Goal: Transaction & Acquisition: Purchase product/service

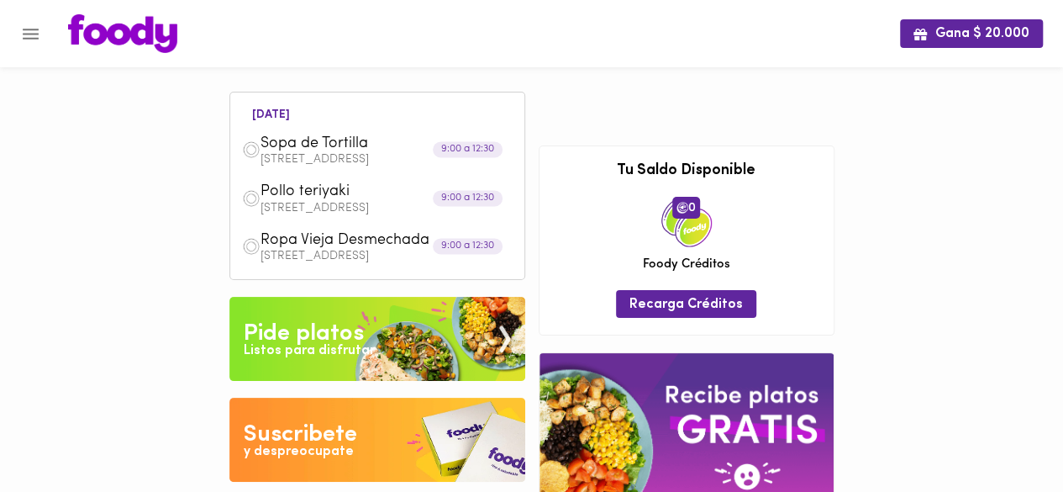
click at [335, 339] on div "Pide platos" at bounding box center [304, 334] width 120 height 34
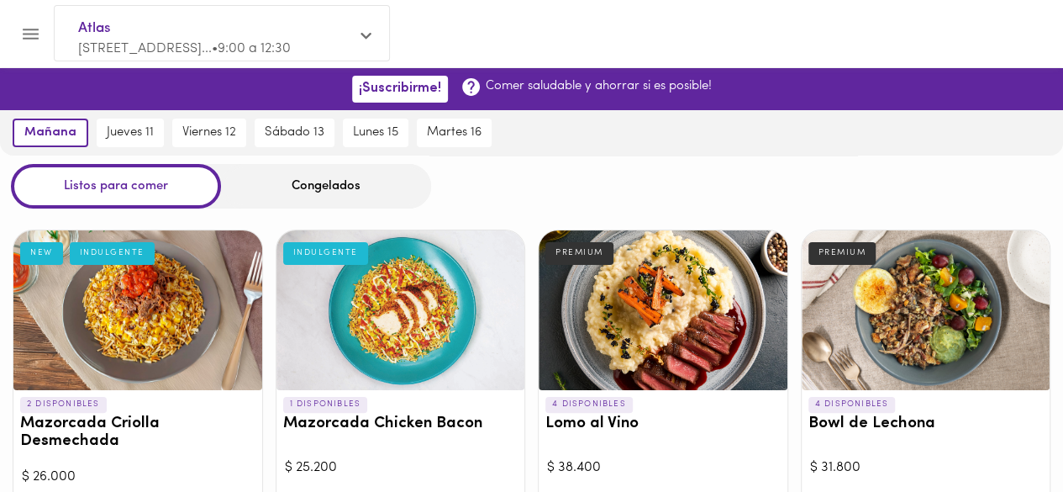
click at [329, 186] on div "Congelados" at bounding box center [326, 186] width 210 height 45
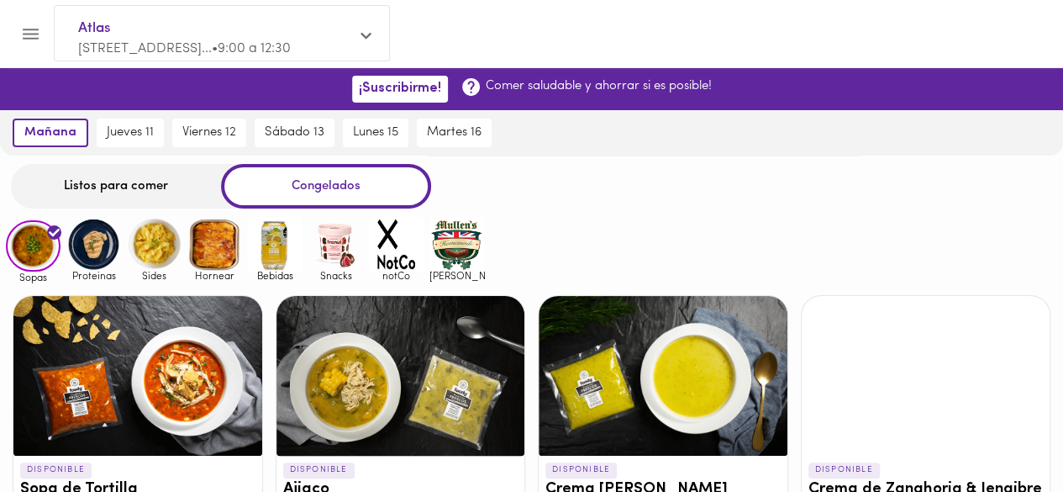
scroll to position [128, 0]
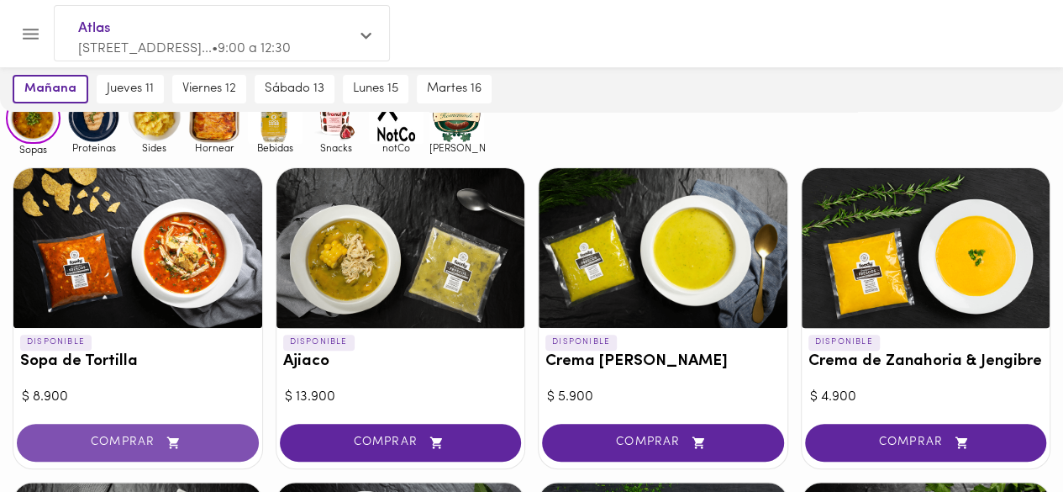
click at [201, 447] on span "COMPRAR" at bounding box center [138, 442] width 200 height 14
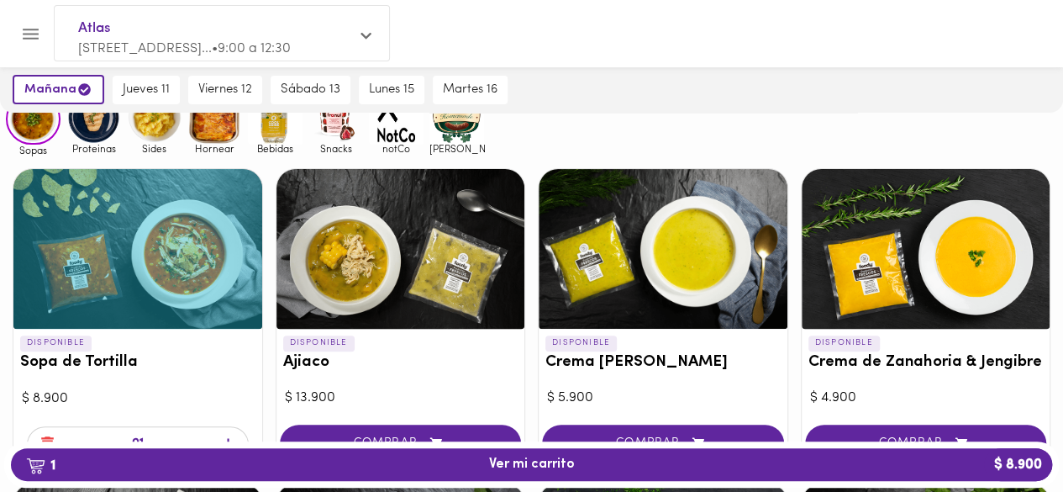
scroll to position [0, 0]
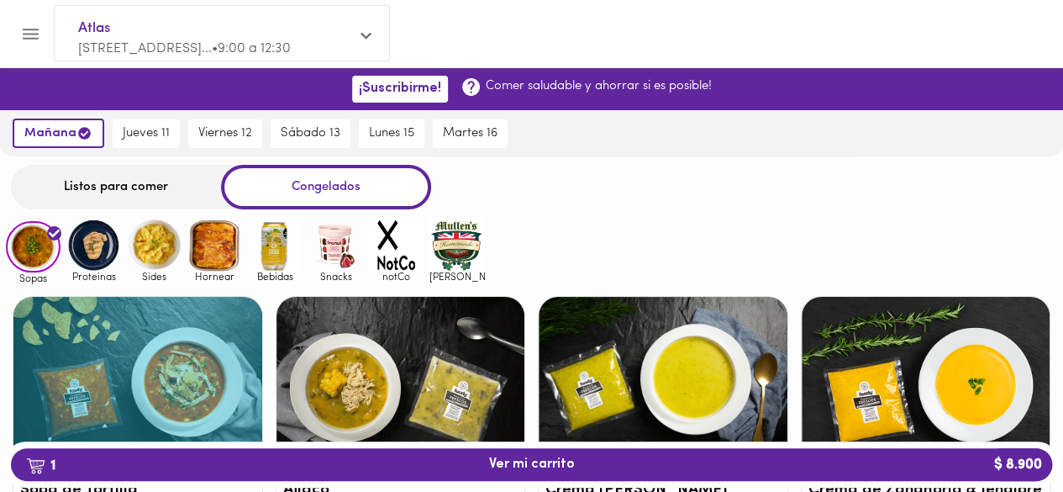
click at [90, 233] on img at bounding box center [93, 245] width 55 height 55
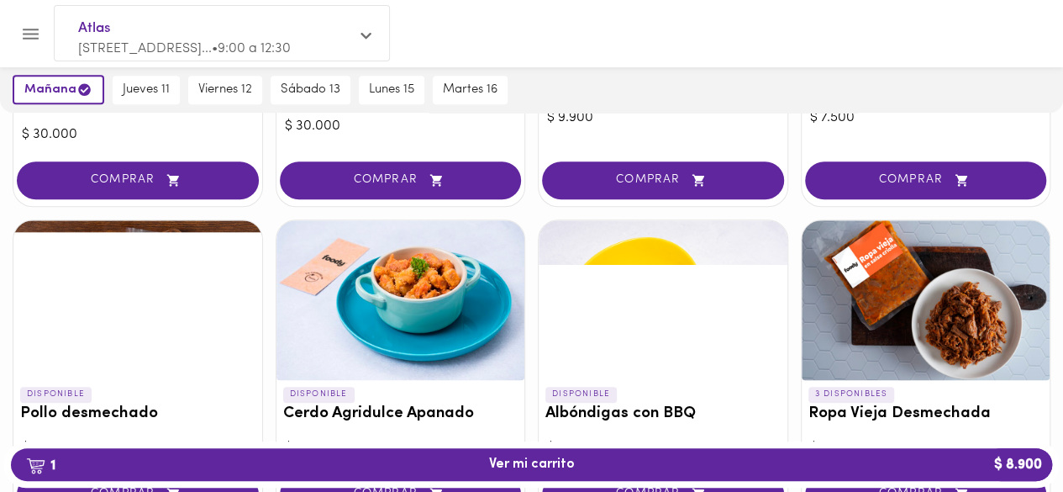
scroll to position [540, 0]
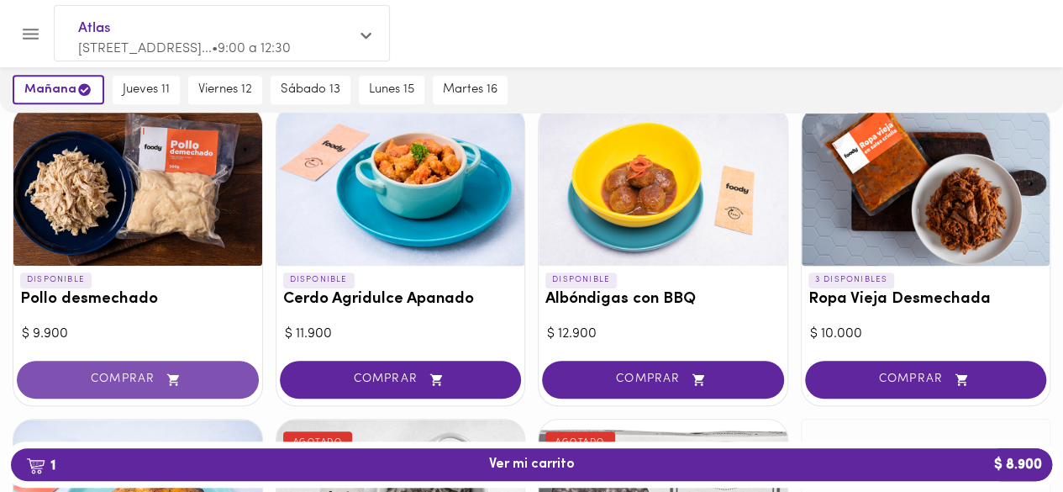
click at [106, 372] on span "COMPRAR" at bounding box center [138, 379] width 200 height 14
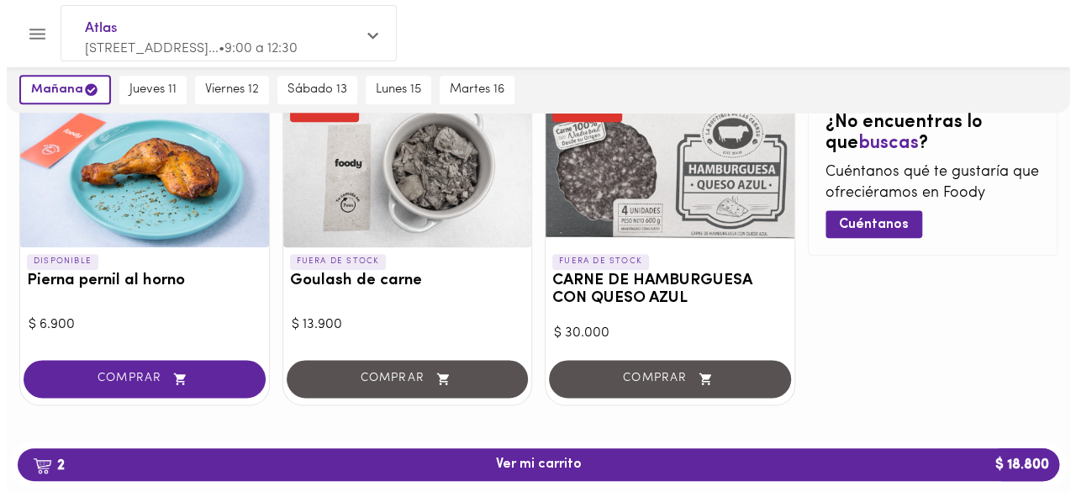
scroll to position [873, 0]
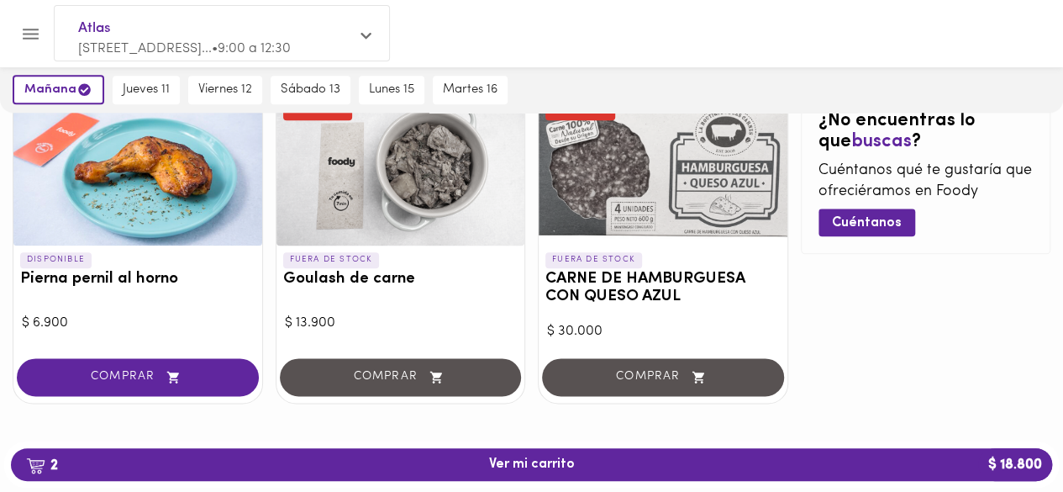
click at [131, 231] on div at bounding box center [137, 166] width 249 height 160
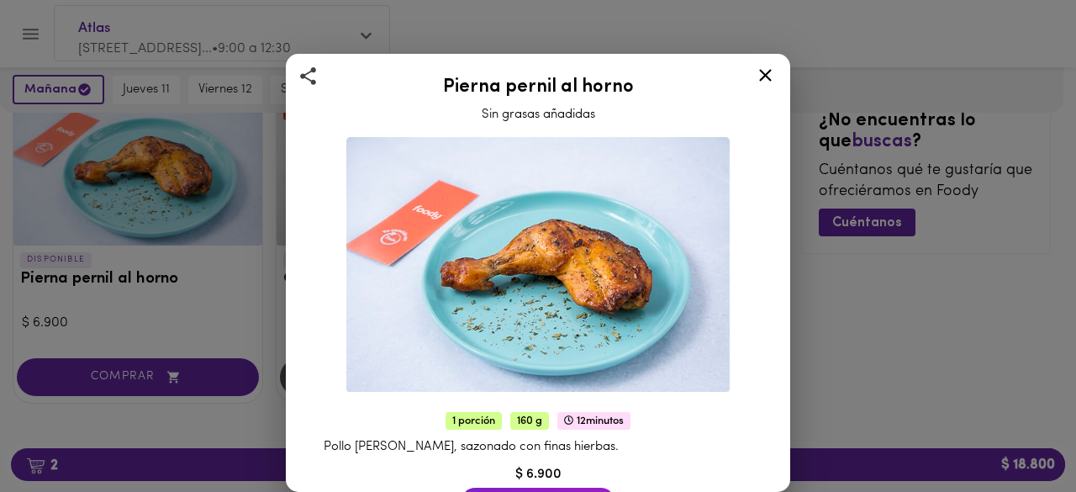
scroll to position [124, 0]
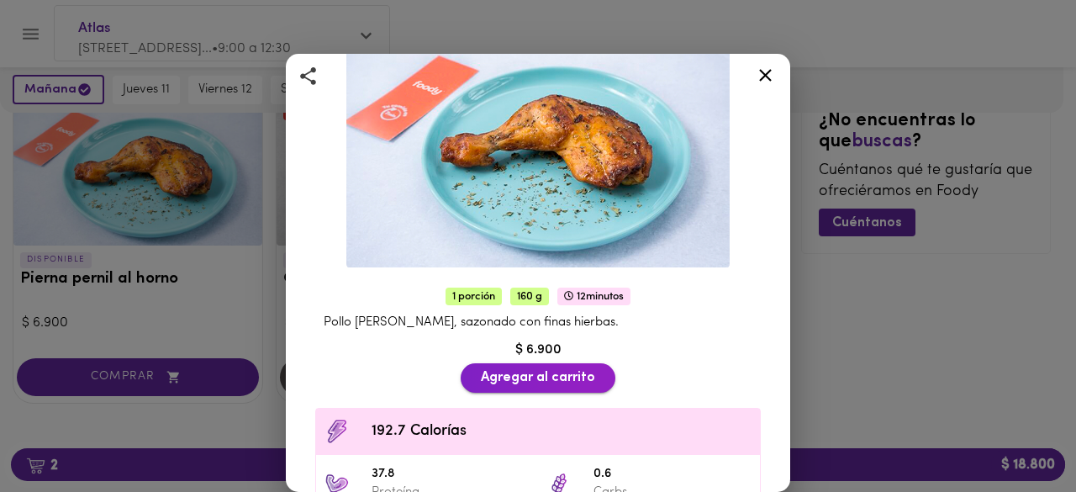
click at [467, 367] on button "Agregar al carrito" at bounding box center [538, 377] width 155 height 29
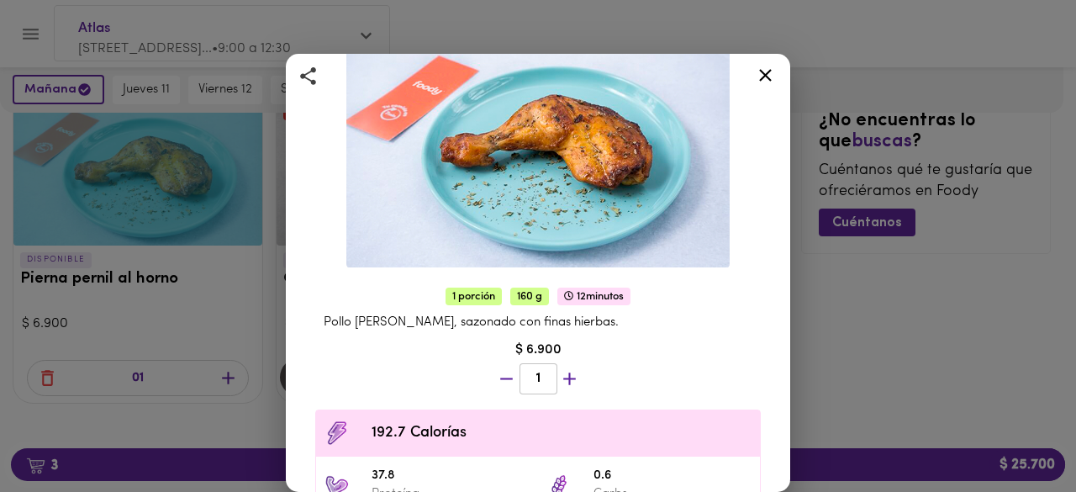
click at [763, 88] on div at bounding box center [765, 78] width 41 height 40
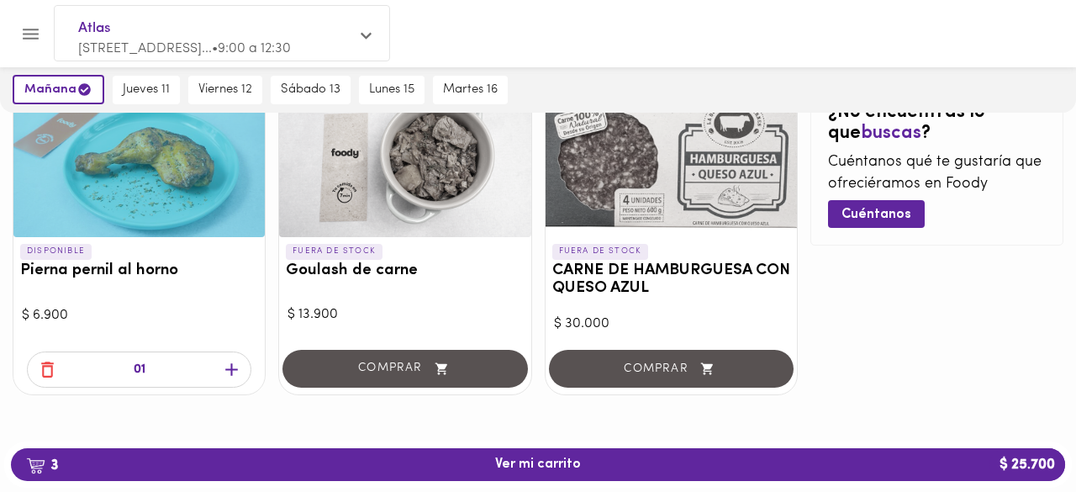
scroll to position [862, 0]
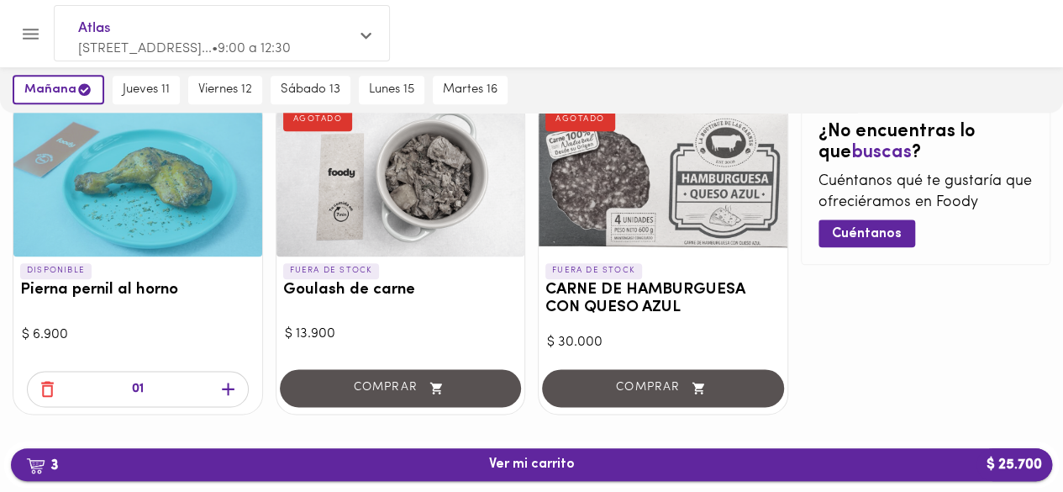
click at [614, 474] on button "3 Ver mi carrito $ 25.700" at bounding box center [531, 464] width 1041 height 33
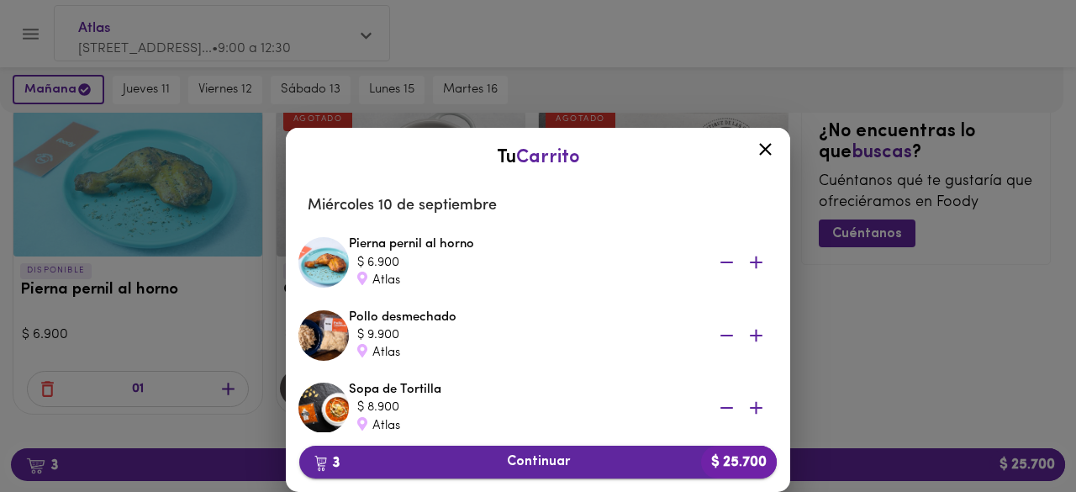
click at [701, 451] on button "3 Continuar $ 25.700" at bounding box center [537, 462] width 477 height 33
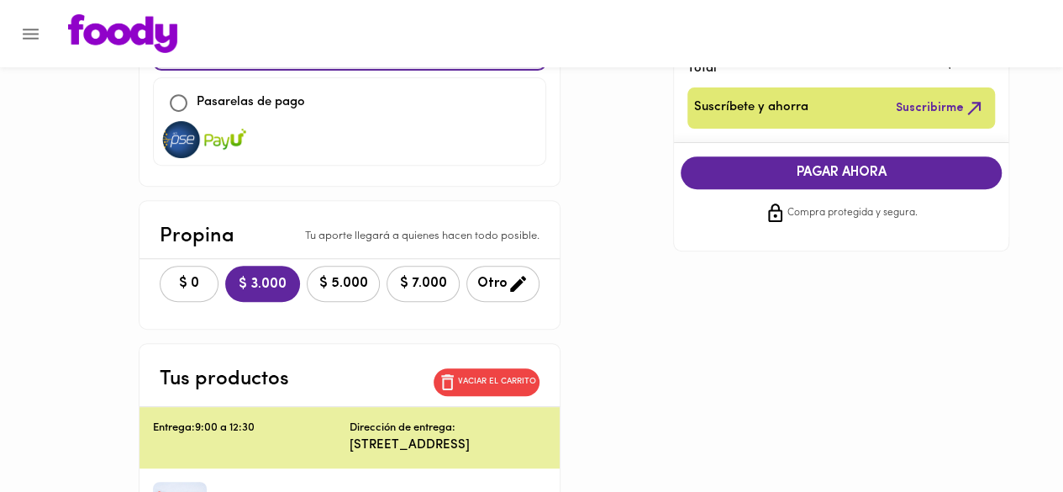
scroll to position [267, 0]
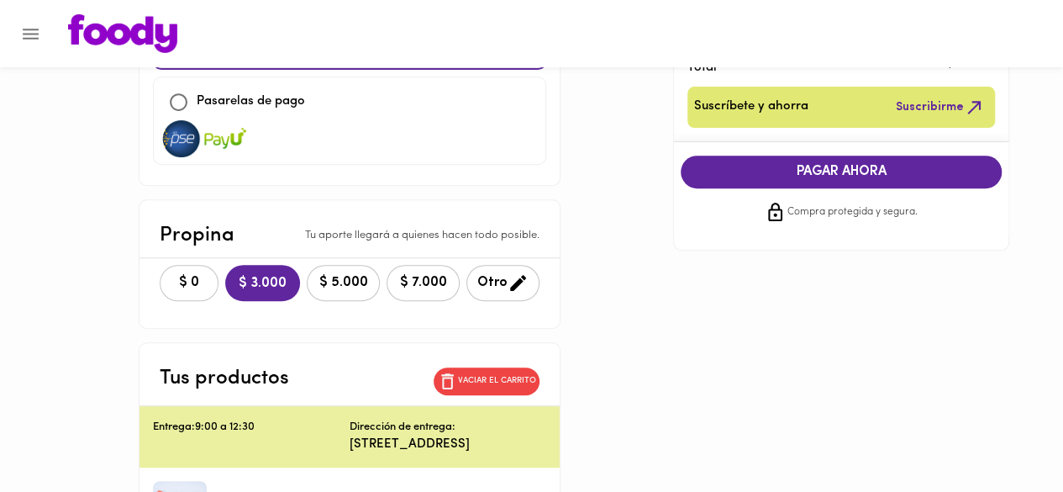
click at [161, 265] on button "$ 0" at bounding box center [189, 283] width 59 height 36
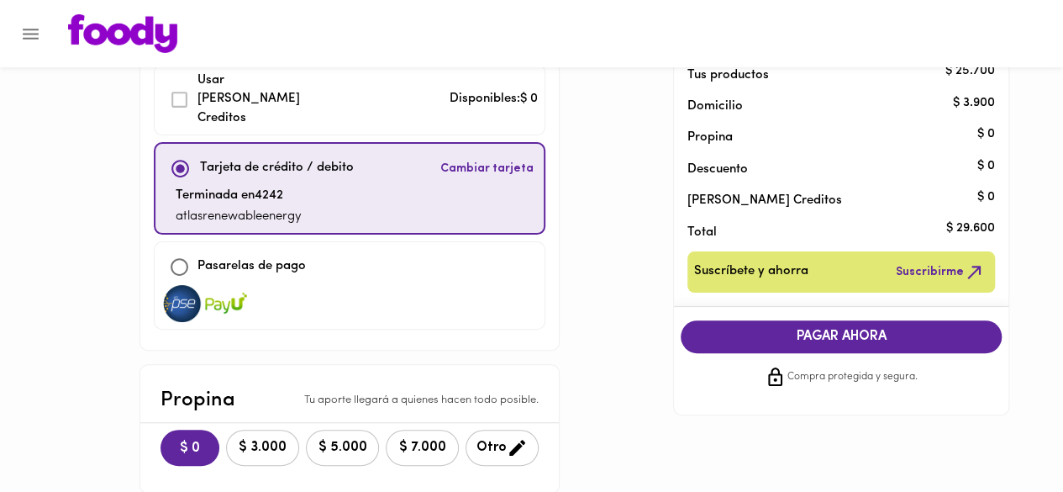
scroll to position [104, 0]
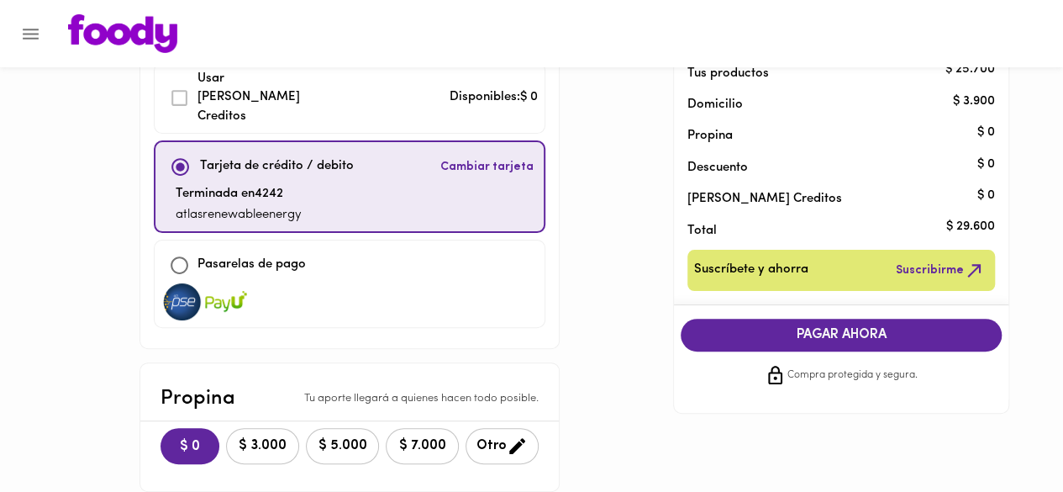
click at [834, 330] on span "PAGAR AHORA" at bounding box center [841, 335] width 287 height 16
